Goal: Information Seeking & Learning: Check status

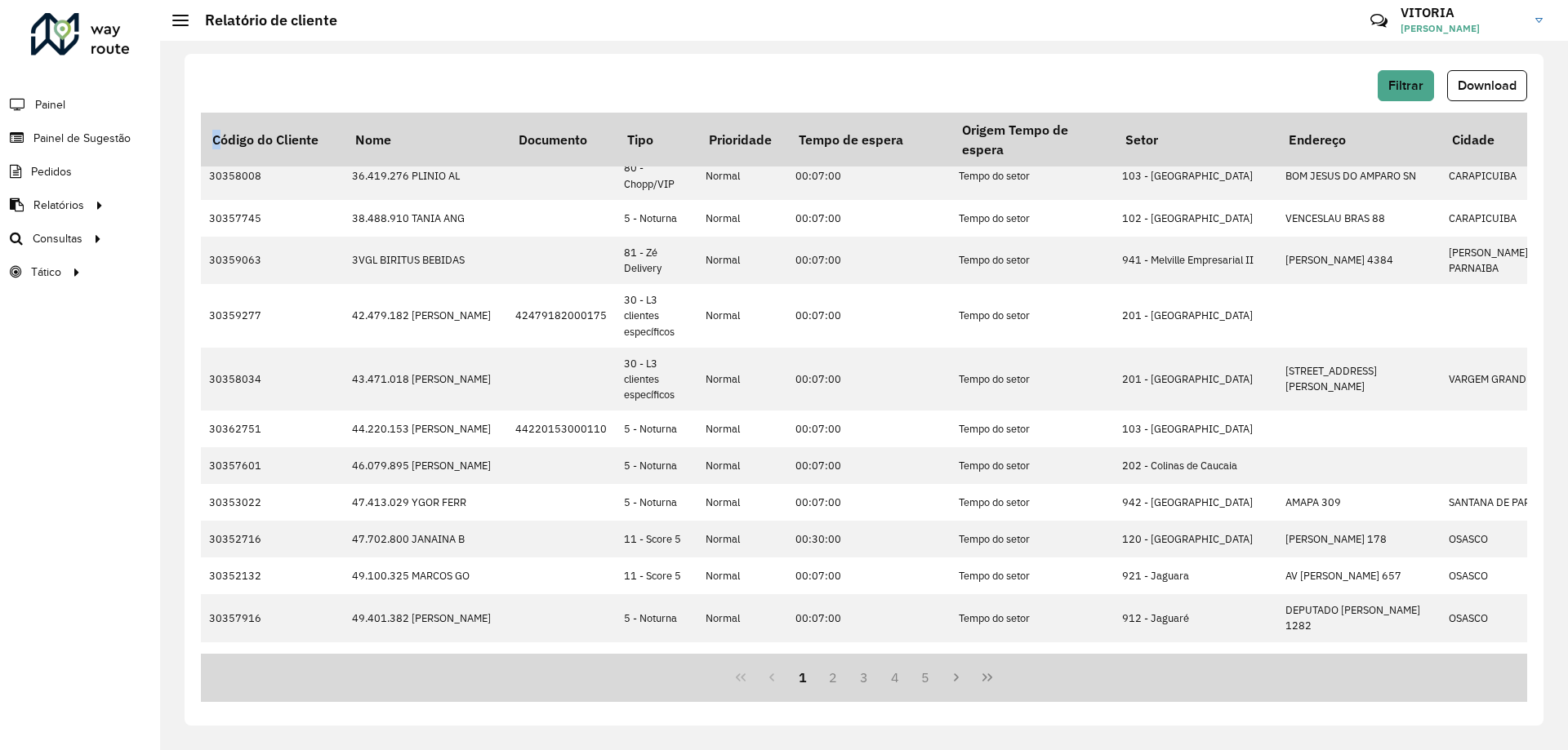
scroll to position [414, 0]
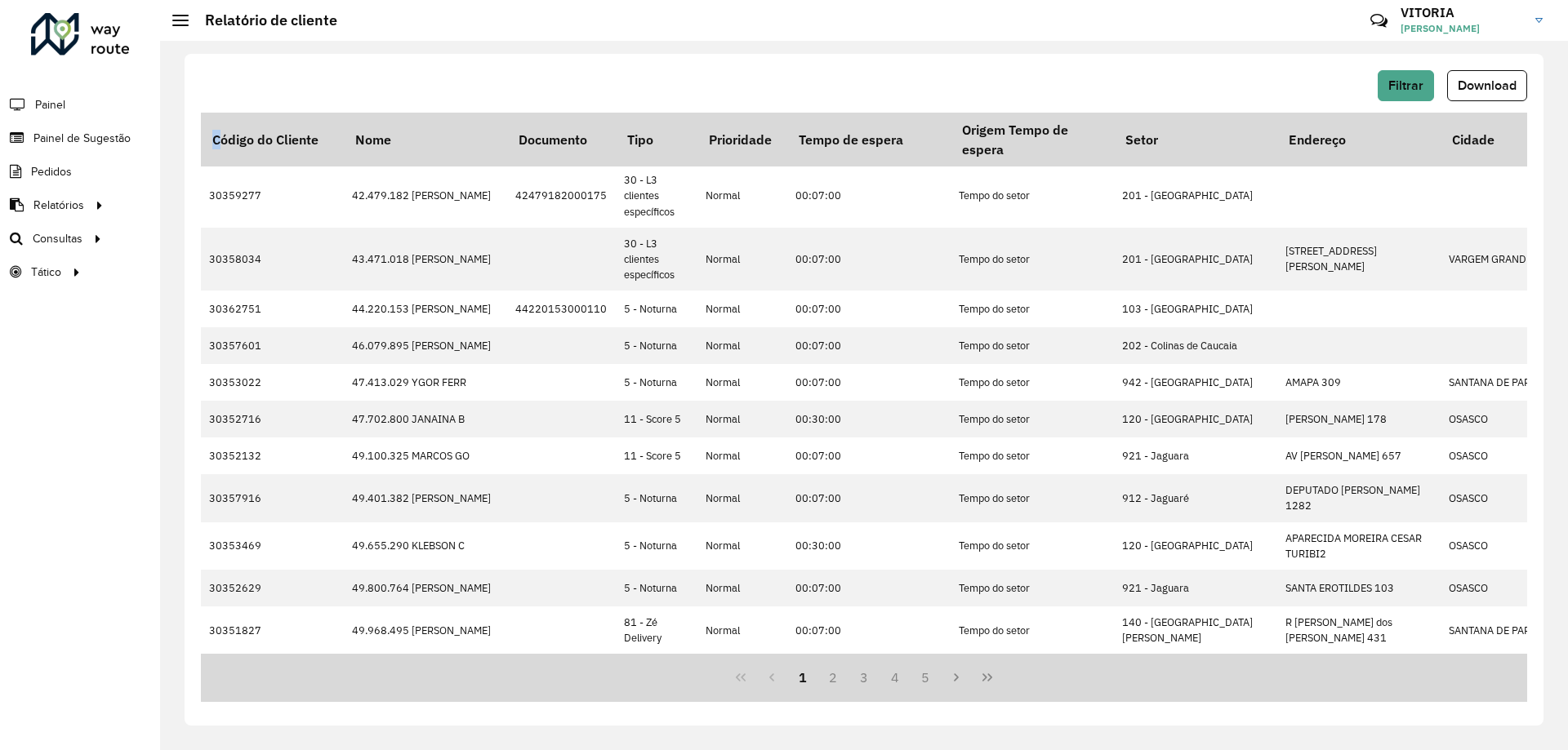
drag, startPoint x: 219, startPoint y: 138, endPoint x: 1069, endPoint y: 677, distance: 1006.5
click at [1069, 677] on div "Código do Cliente Nome Documento Tipo Prioridade Tempo de espera Origem Tempo d…" at bounding box center [863, 408] width 1326 height 589
click at [1085, 680] on div "1 2 3 4 5" at bounding box center [863, 678] width 1326 height 48
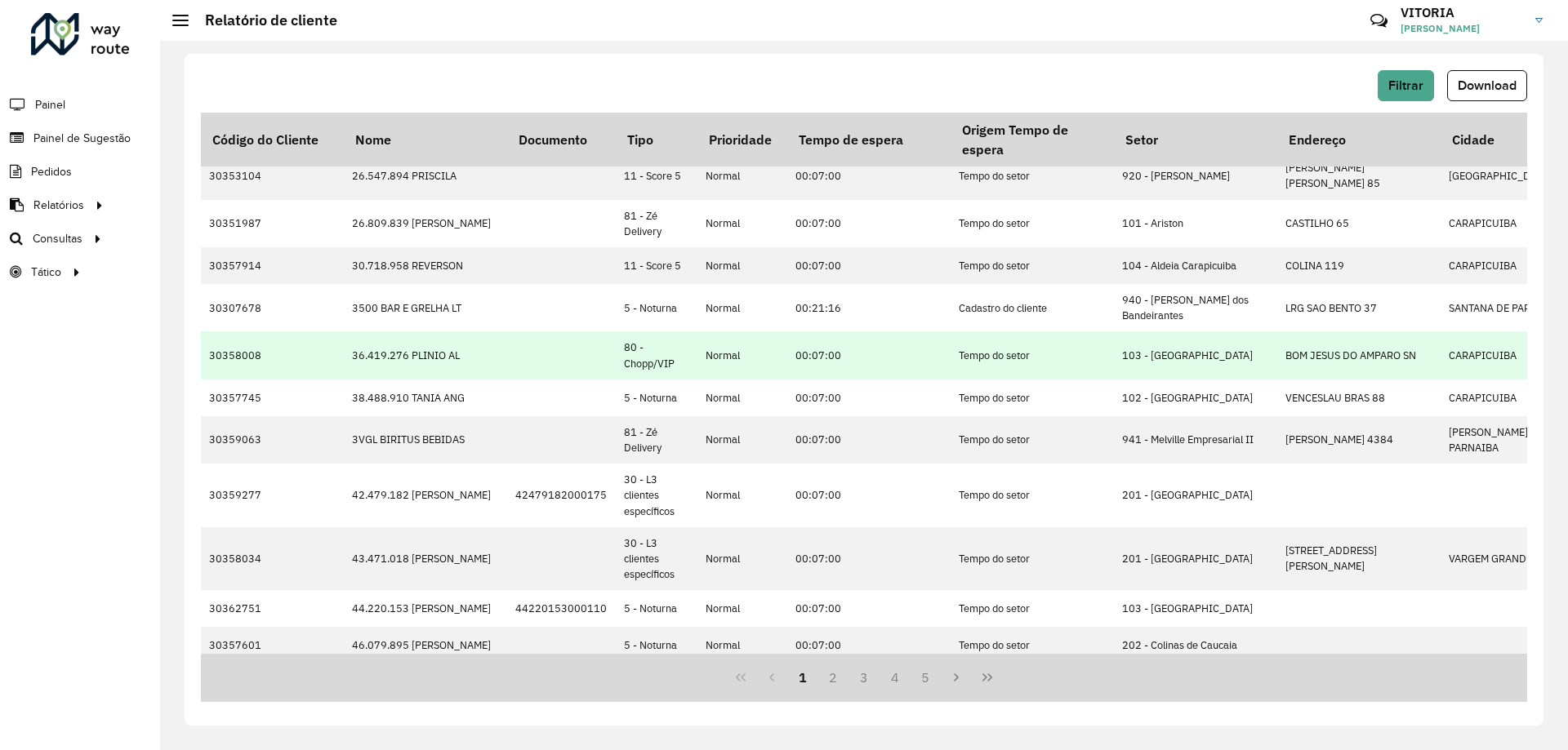
scroll to position [0, 0]
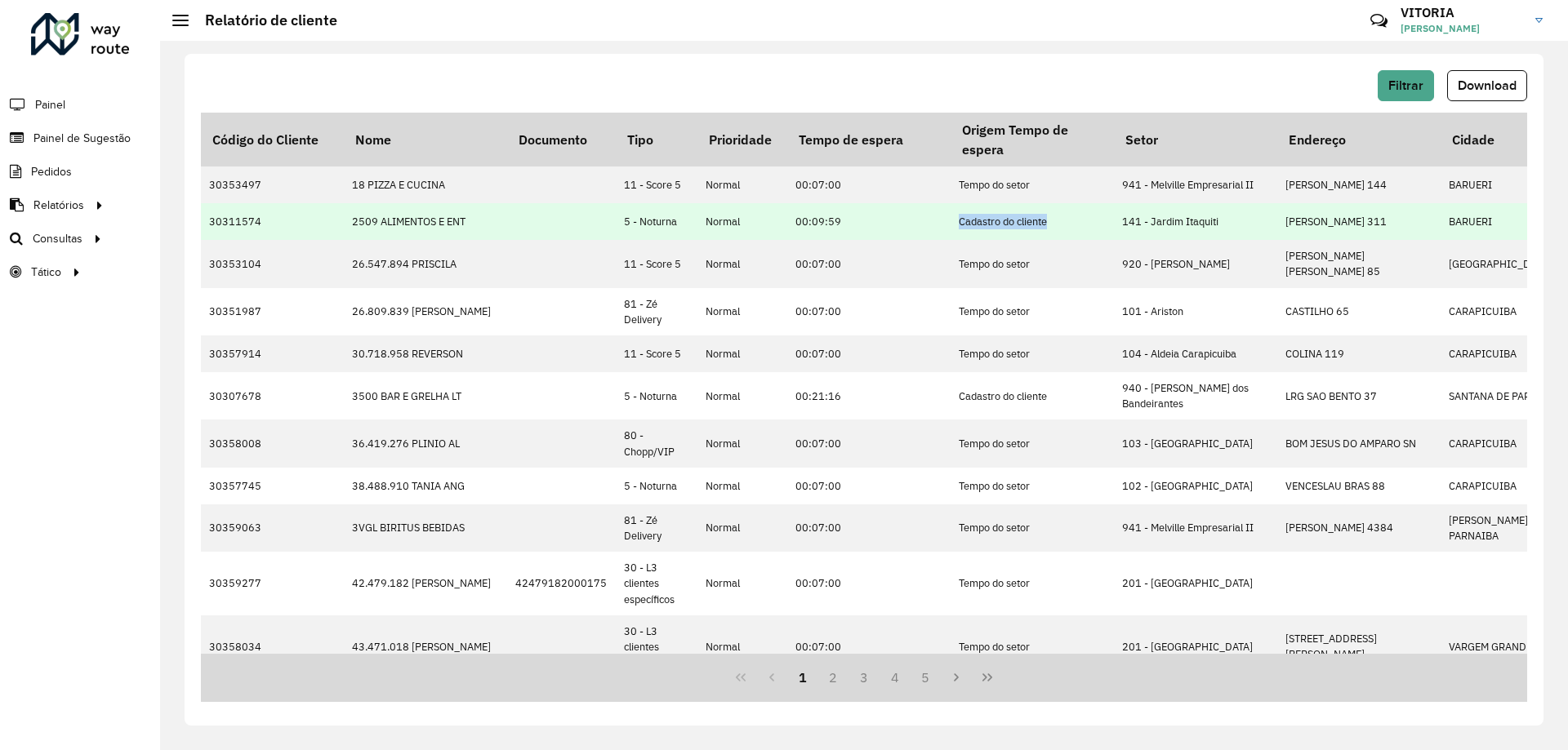
drag, startPoint x: 986, startPoint y: 216, endPoint x: 1053, endPoint y: 219, distance: 67.1
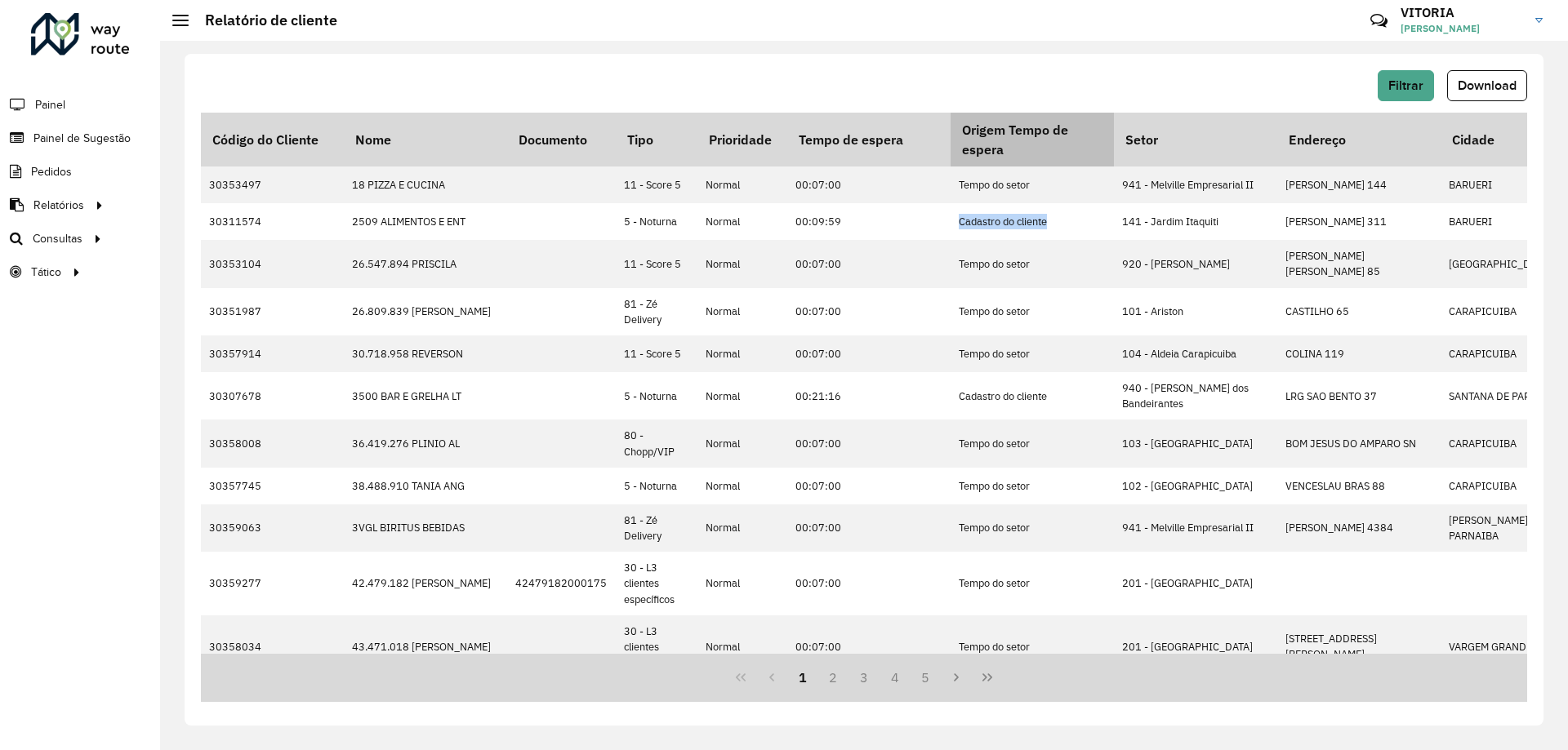
drag, startPoint x: 950, startPoint y: 128, endPoint x: 1029, endPoint y: 158, distance: 84.5
click at [1029, 158] on th "Origem Tempo de espera" at bounding box center [1032, 139] width 163 height 54
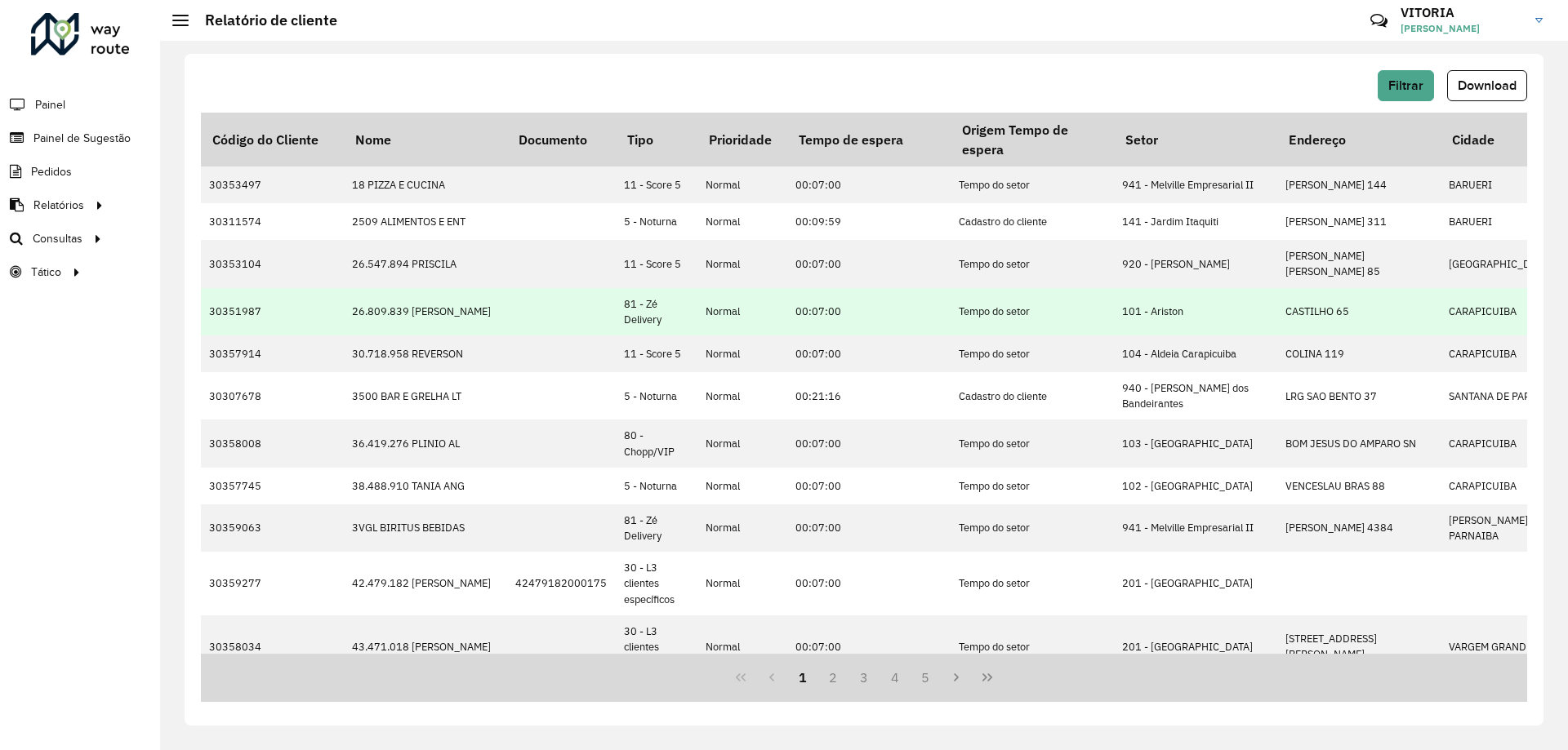
click at [1027, 306] on td "Tempo do setor" at bounding box center [1032, 312] width 163 height 48
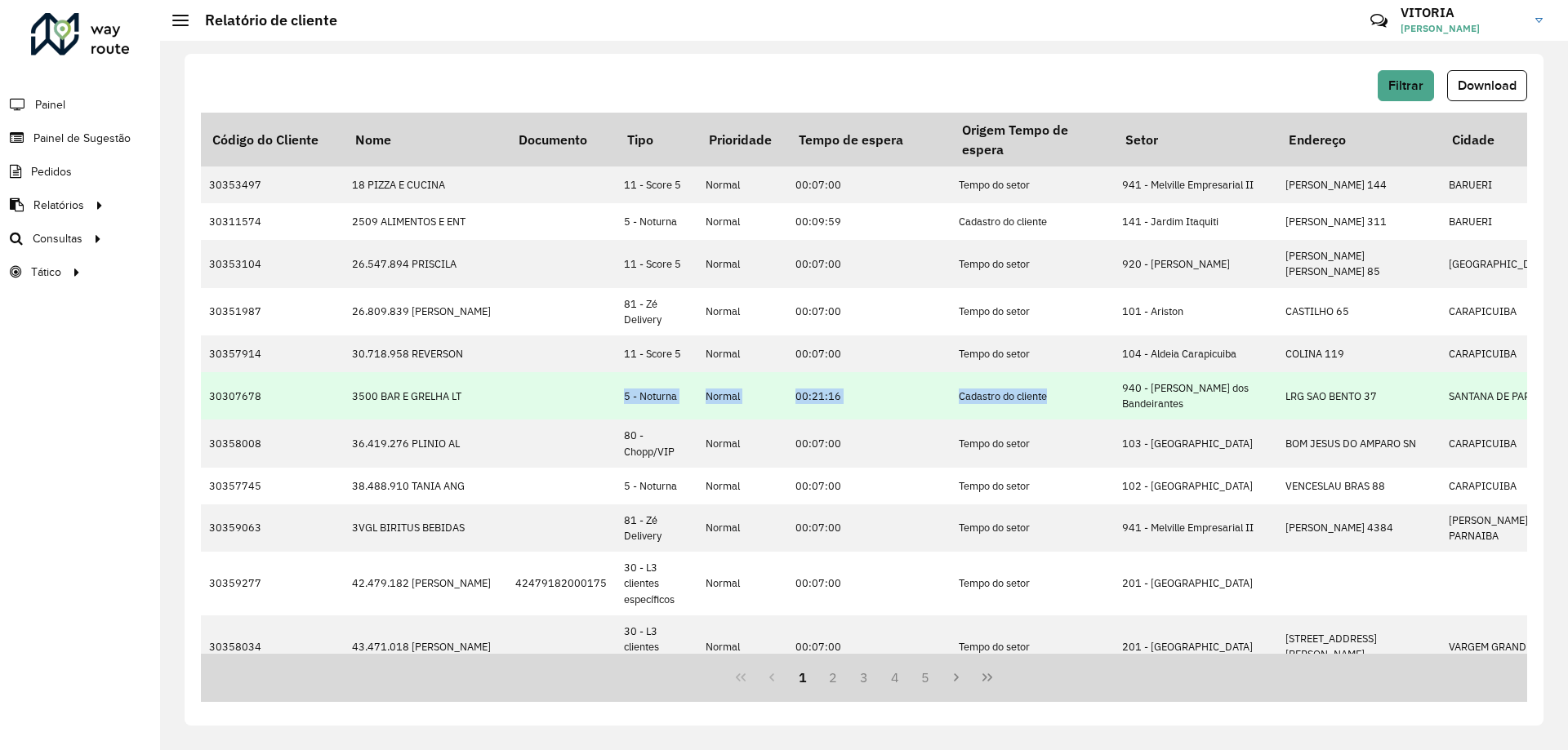
drag, startPoint x: 1050, startPoint y: 394, endPoint x: 603, endPoint y: 403, distance: 447.1
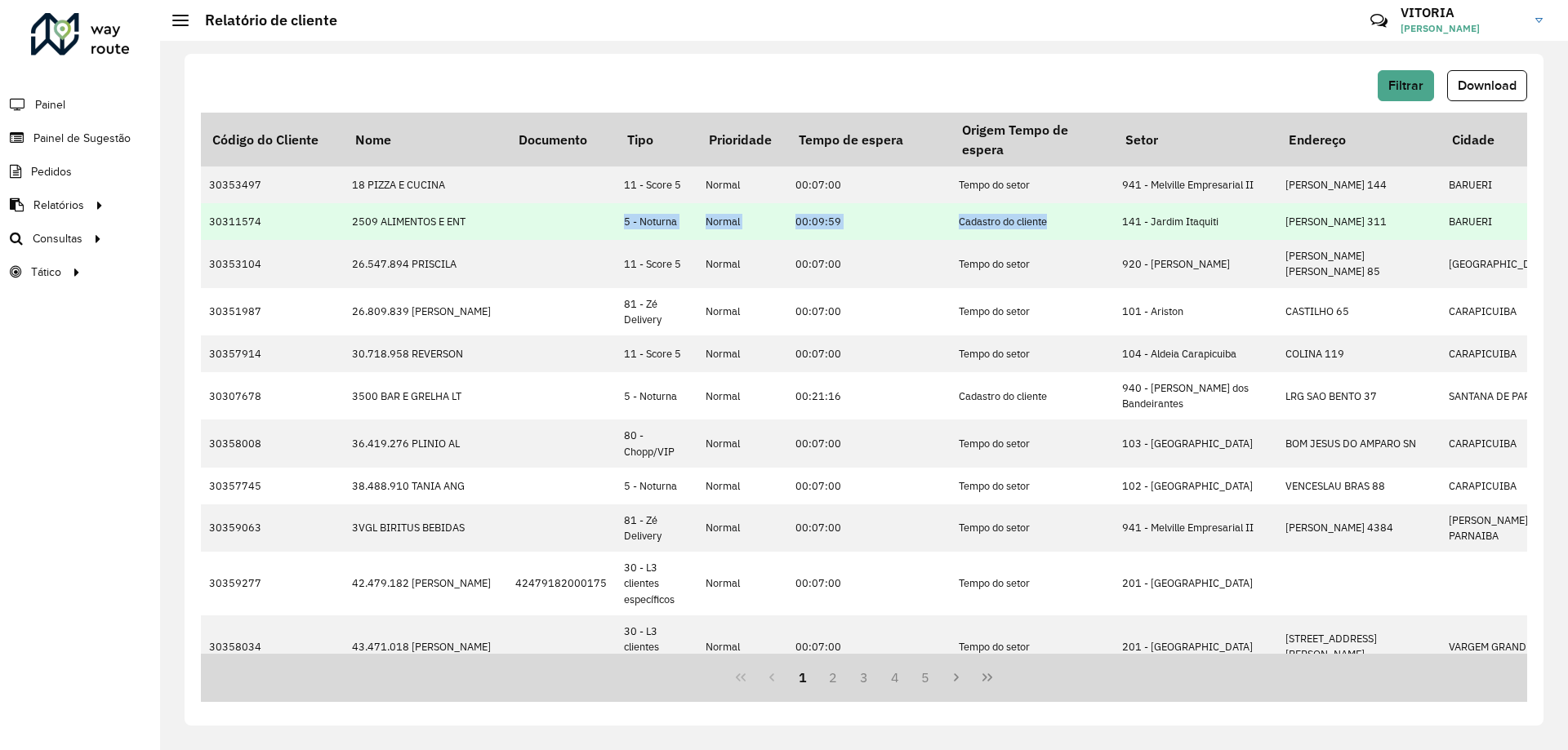
drag, startPoint x: 1051, startPoint y: 217, endPoint x: 599, endPoint y: 222, distance: 452.0
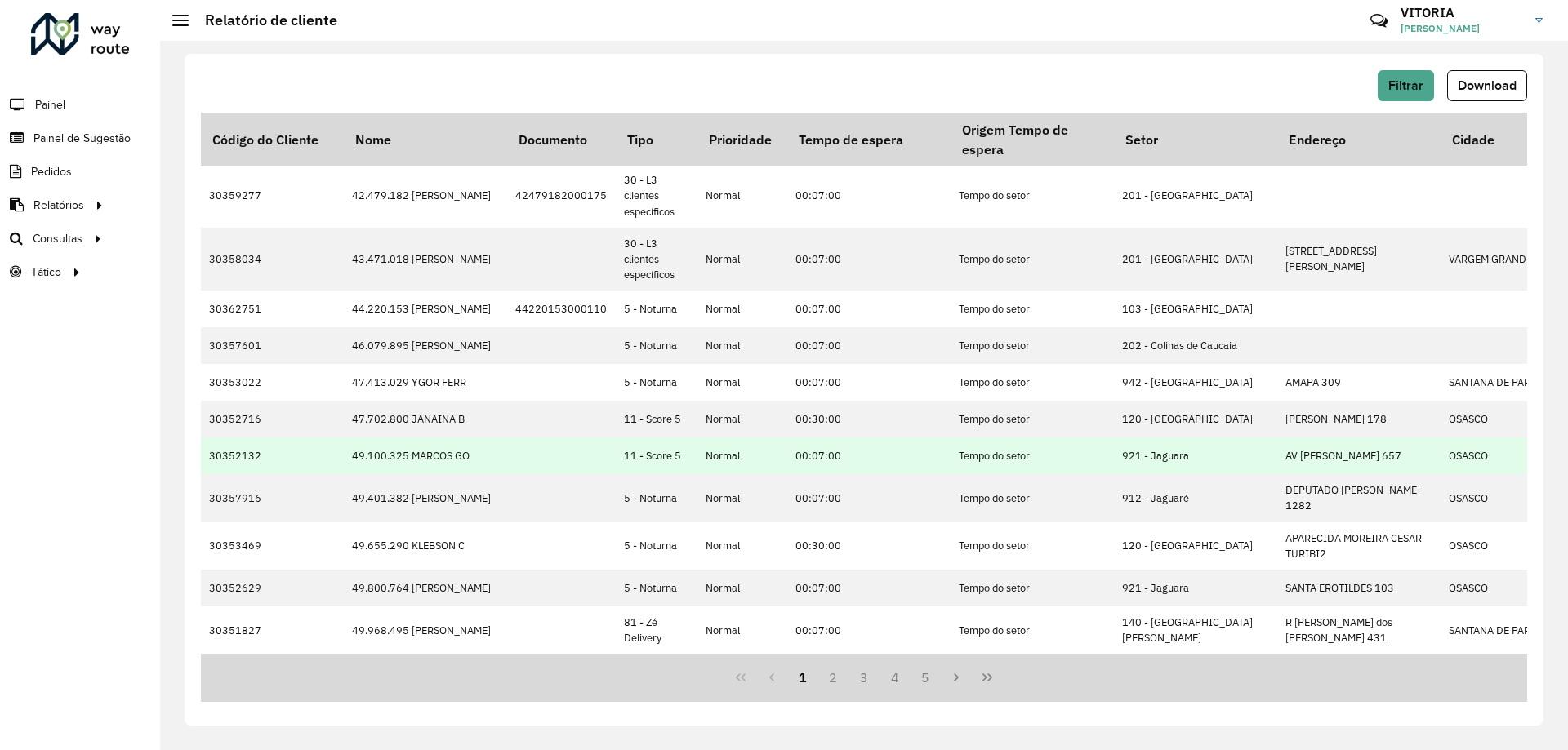
scroll to position [414, 0]
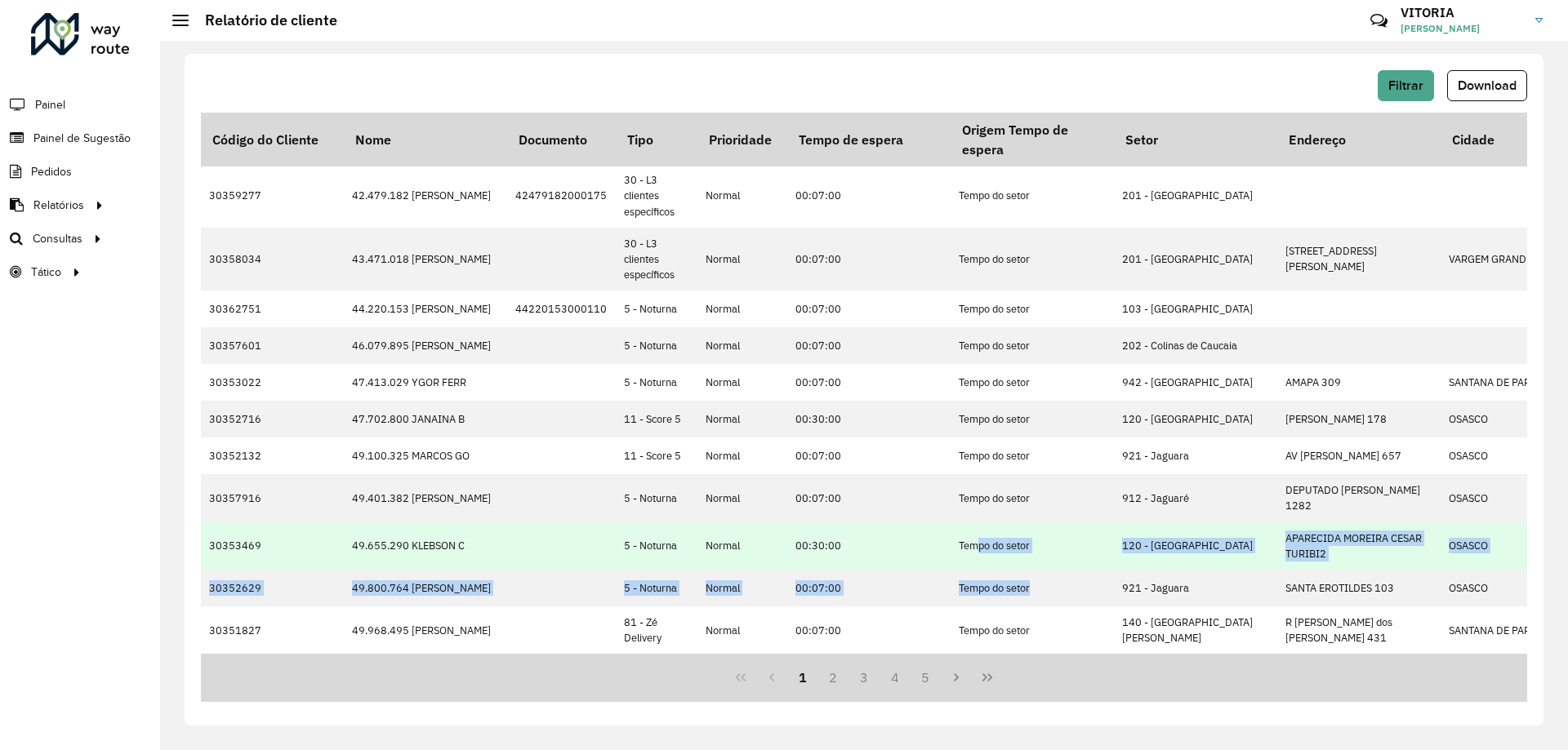
drag, startPoint x: 1029, startPoint y: 579, endPoint x: 976, endPoint y: 543, distance: 64.1
click at [977, 542] on td "Tempo do setor" at bounding box center [1032, 546] width 163 height 48
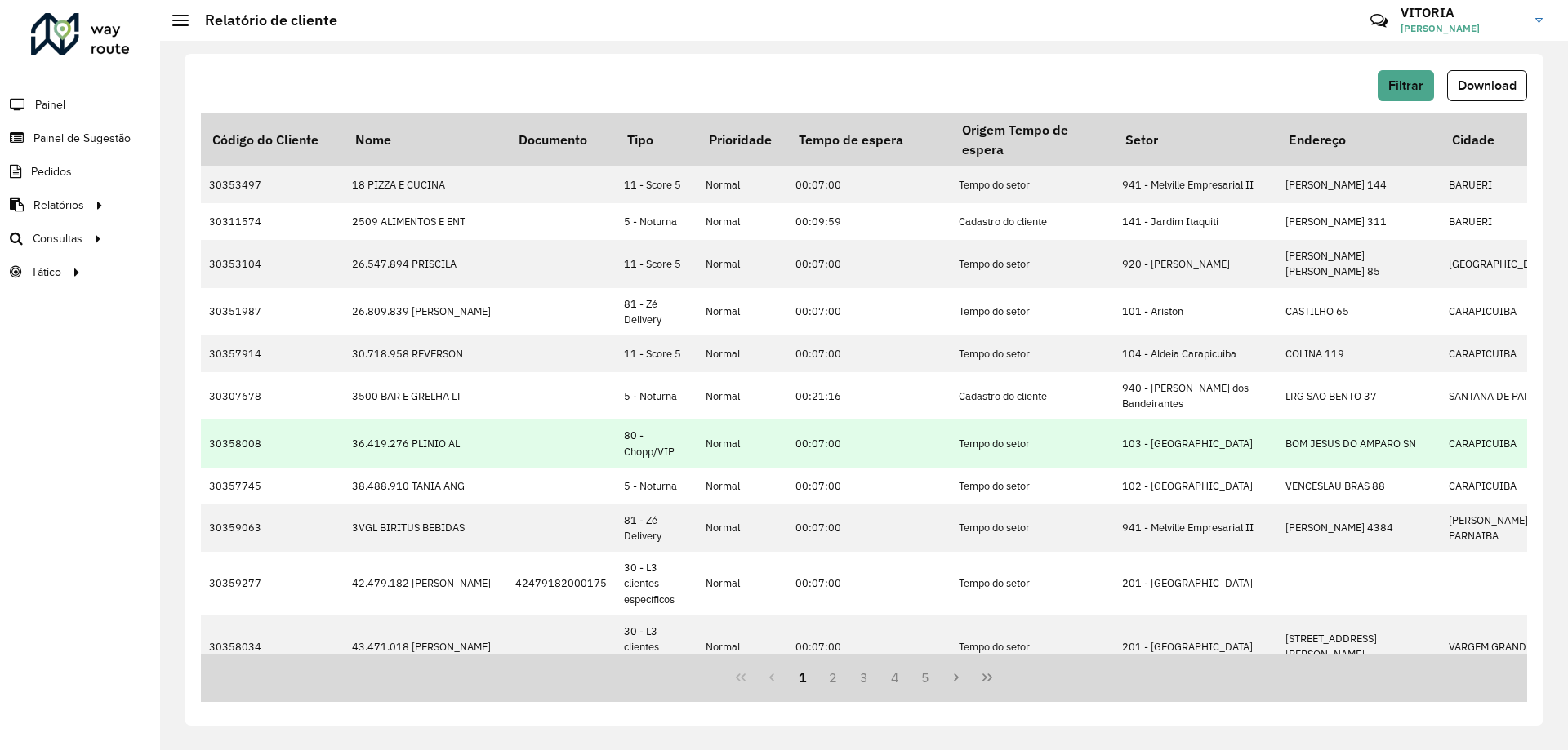
scroll to position [326, 0]
